Goal: Task Accomplishment & Management: Use online tool/utility

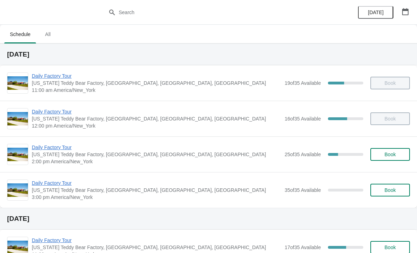
click at [59, 150] on span "Daily Factory Tour" at bounding box center [156, 147] width 249 height 7
click at [63, 145] on span "Daily Factory Tour" at bounding box center [156, 147] width 249 height 7
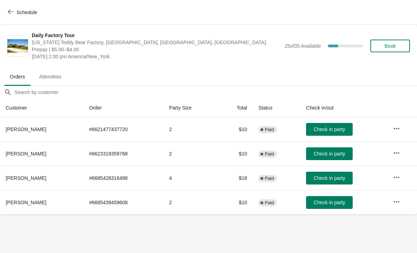
click at [6, 13] on button "Schedule" at bounding box center [23, 12] width 39 height 13
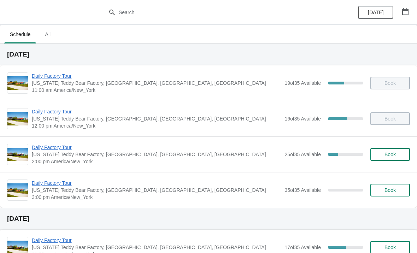
click at [63, 112] on span "Daily Factory Tour" at bounding box center [156, 111] width 249 height 7
click at [69, 114] on span "Daily Factory Tour" at bounding box center [156, 111] width 249 height 7
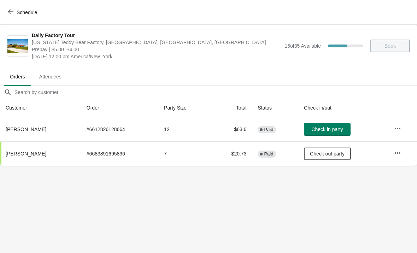
click at [342, 127] on span "Check in party" at bounding box center [327, 130] width 31 height 6
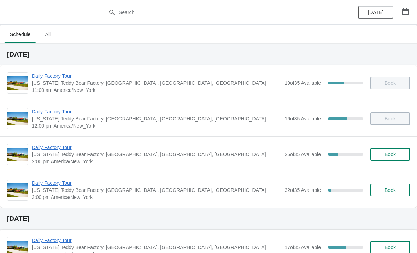
click at [60, 151] on span "Daily Factory Tour" at bounding box center [156, 147] width 249 height 7
